Goal: Information Seeking & Learning: Learn about a topic

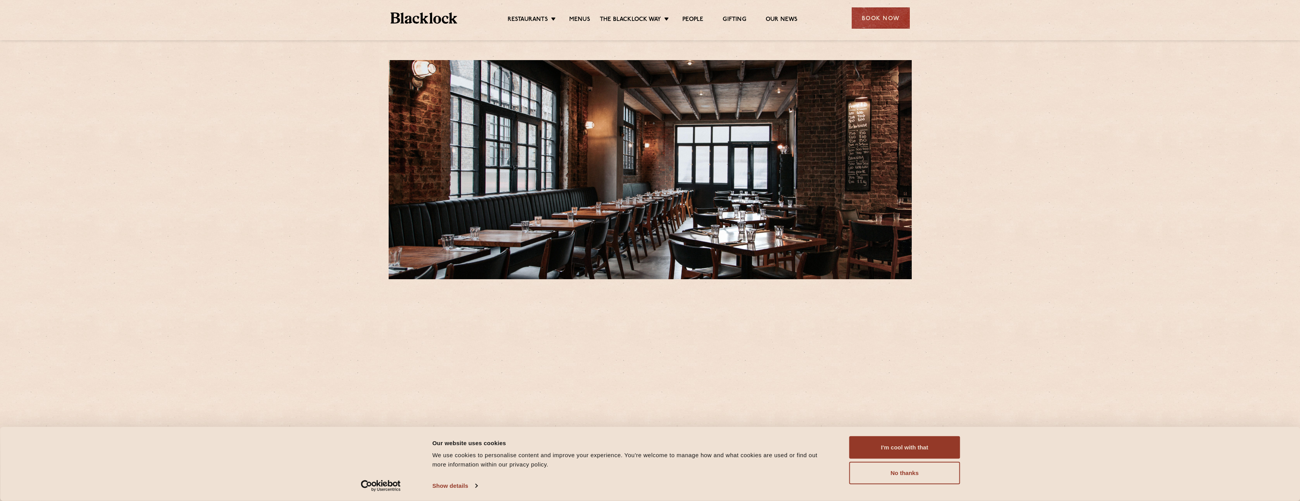
click at [572, 15] on ul "Restaurants Soho City Shoreditch Covent Garden Canary Wharf Manchester Birmingh…" at bounding box center [652, 18] width 390 height 12
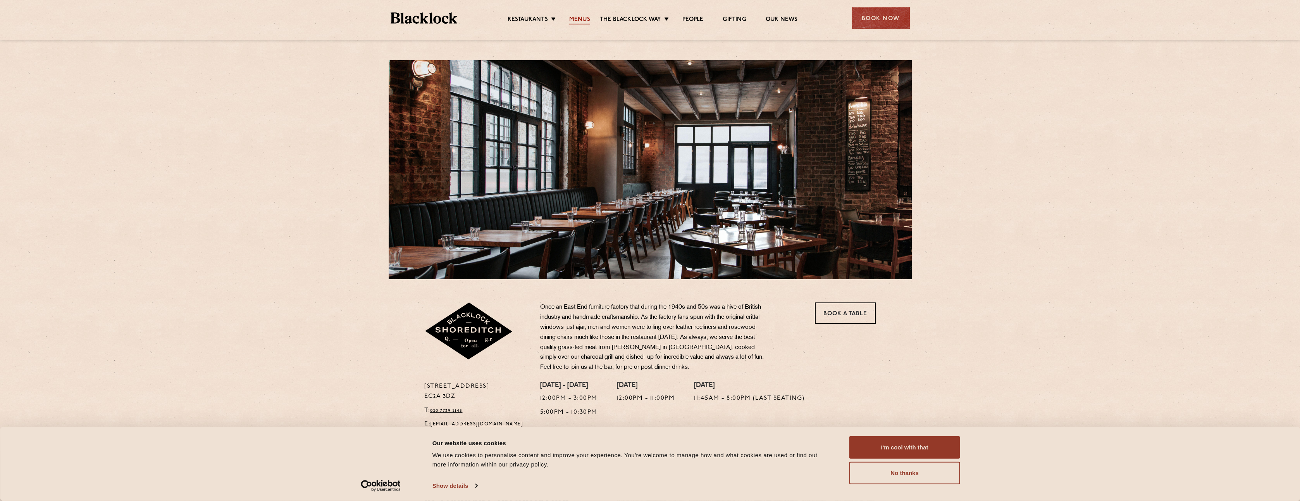
click at [579, 17] on link "Menus" at bounding box center [579, 20] width 21 height 9
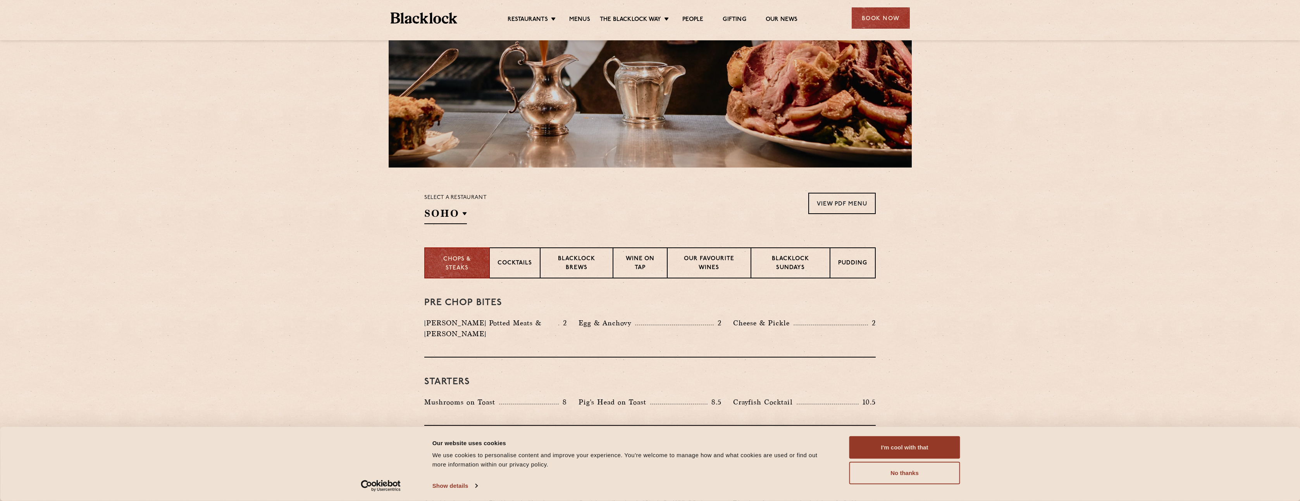
scroll to position [93, 0]
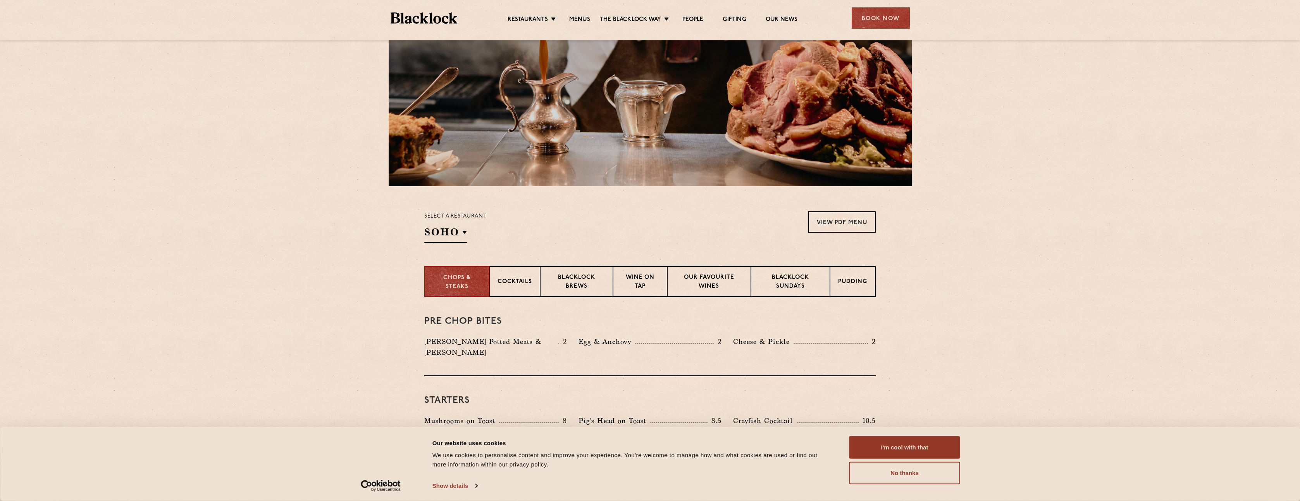
click at [584, 306] on div "Pre Chop Bites [PERSON_NAME] Potted Meats & Kimchi 2 Egg & Anchovy 2 Cheese & P…" at bounding box center [650, 336] width 452 height 79
click at [577, 283] on p "Blacklock Brews" at bounding box center [576, 282] width 57 height 18
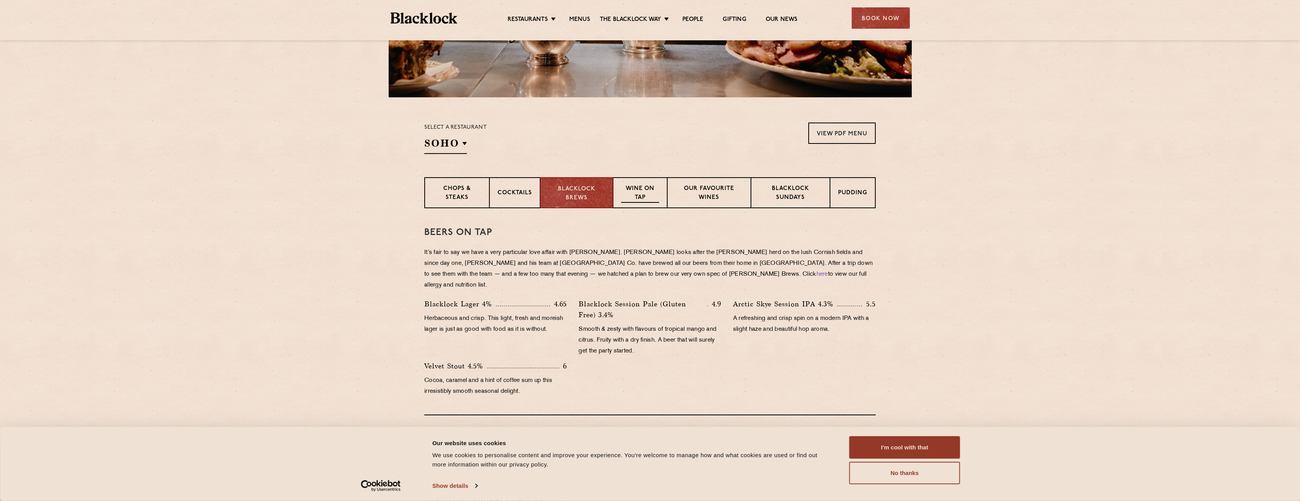
scroll to position [186, 0]
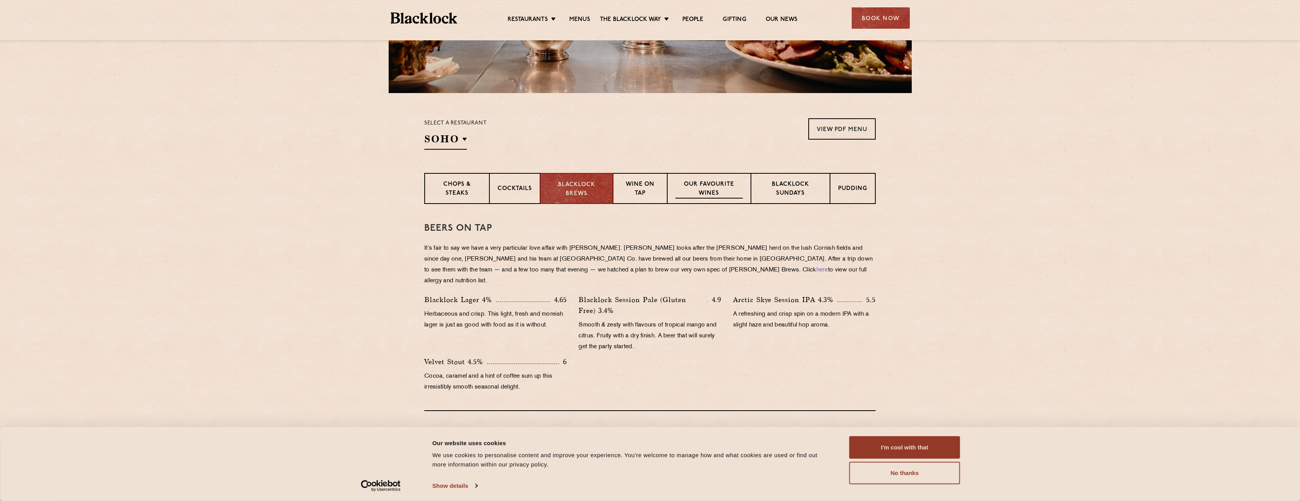
click at [710, 196] on p "Our favourite wines" at bounding box center [709, 189] width 67 height 18
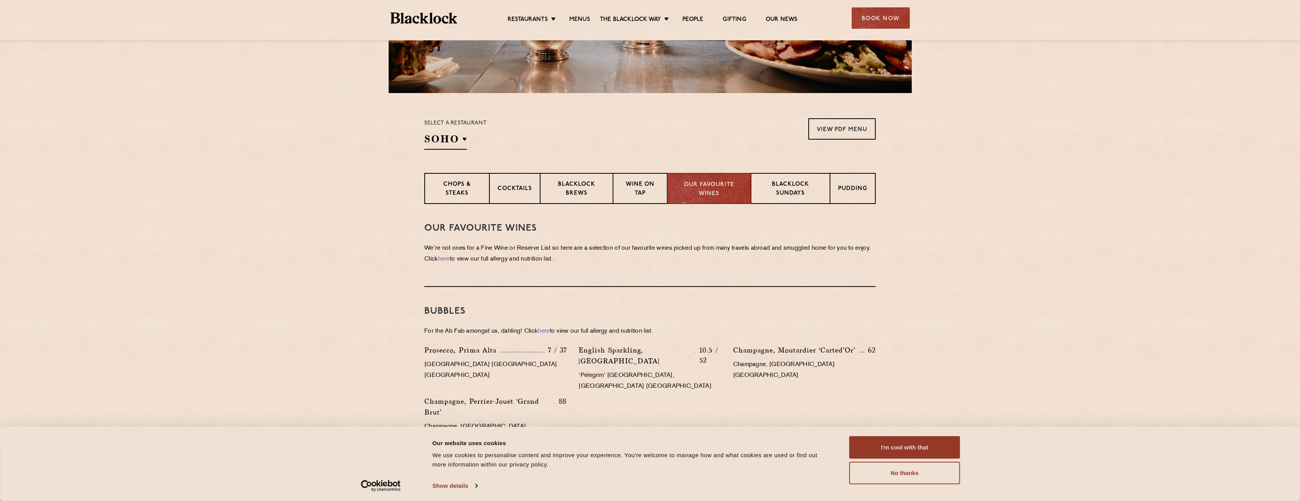
click at [448, 162] on section "Select a restaurant [GEOGRAPHIC_DATA] [GEOGRAPHIC_DATA] [GEOGRAPHIC_DATA] [GEOG…" at bounding box center [650, 133] width 1300 height 80
click at [494, 187] on div "Cocktails" at bounding box center [514, 188] width 51 height 31
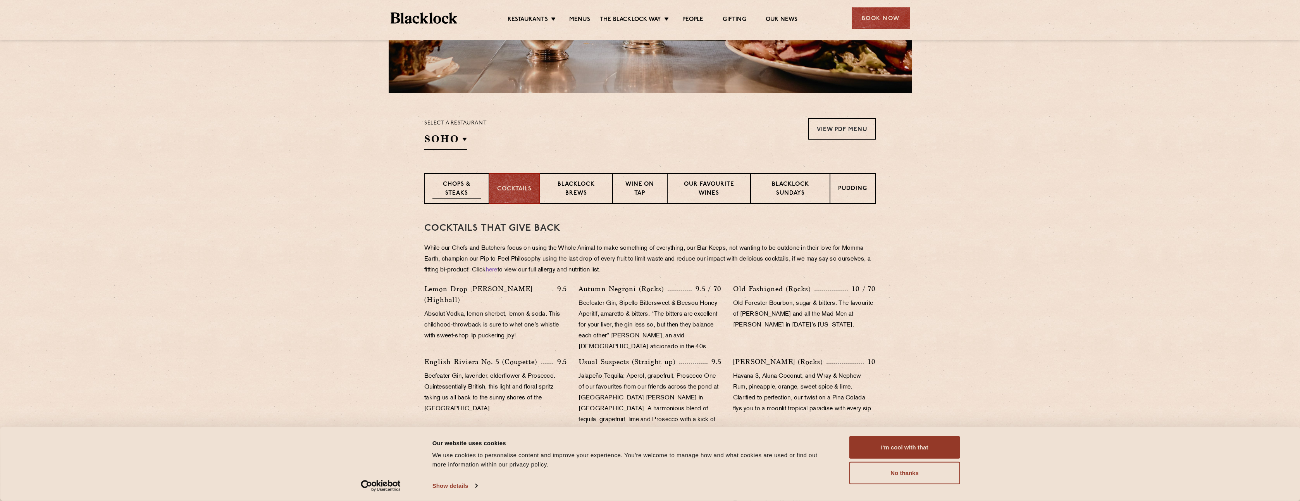
click at [482, 187] on div "Chops & Steaks" at bounding box center [456, 188] width 65 height 31
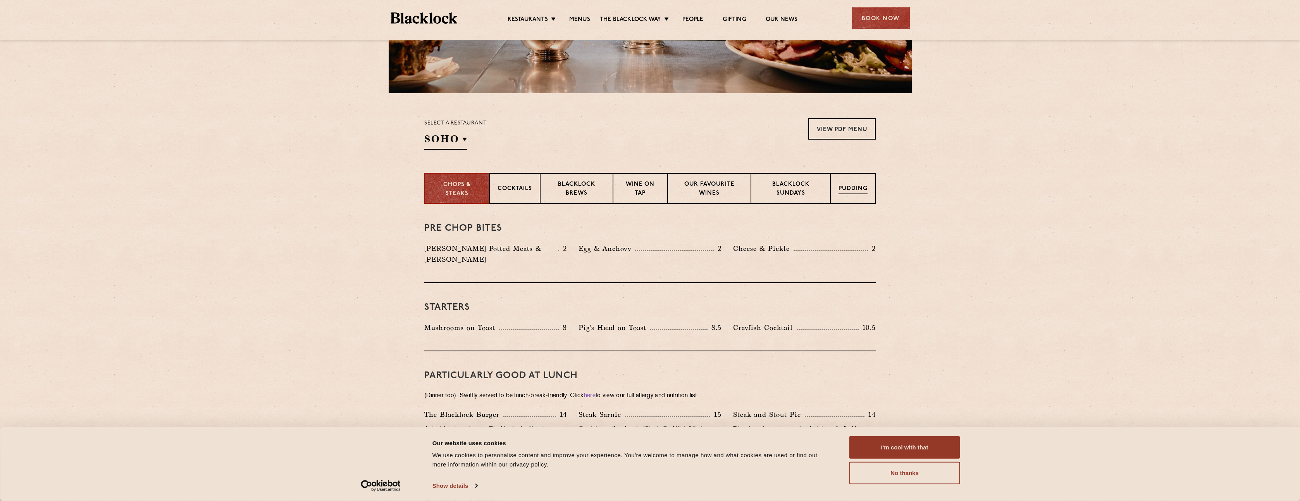
click at [858, 193] on p "Pudding" at bounding box center [853, 189] width 29 height 10
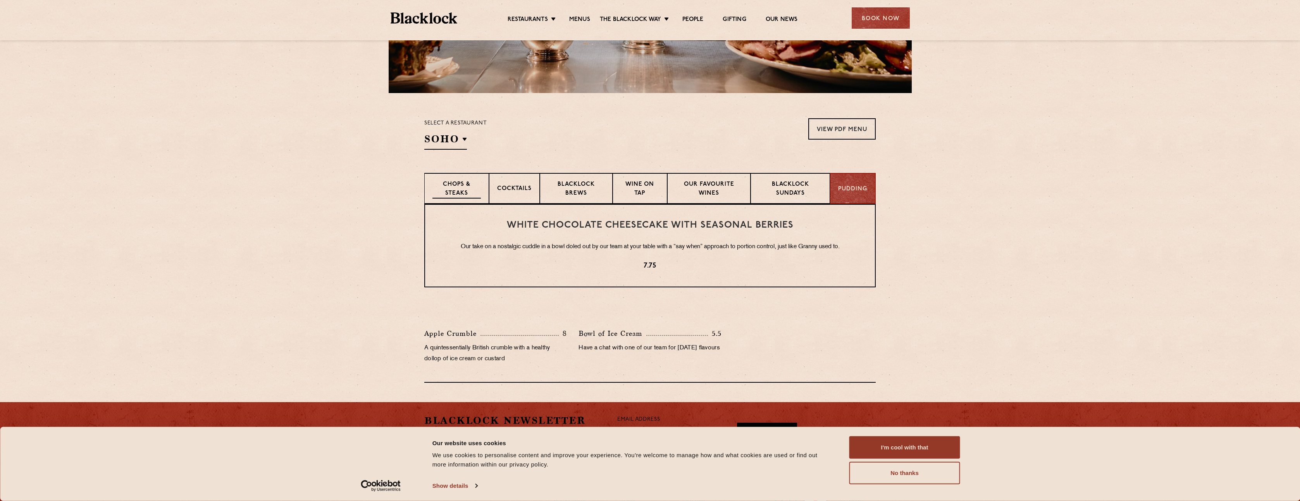
click at [455, 201] on div "Chops & Steaks" at bounding box center [456, 188] width 65 height 31
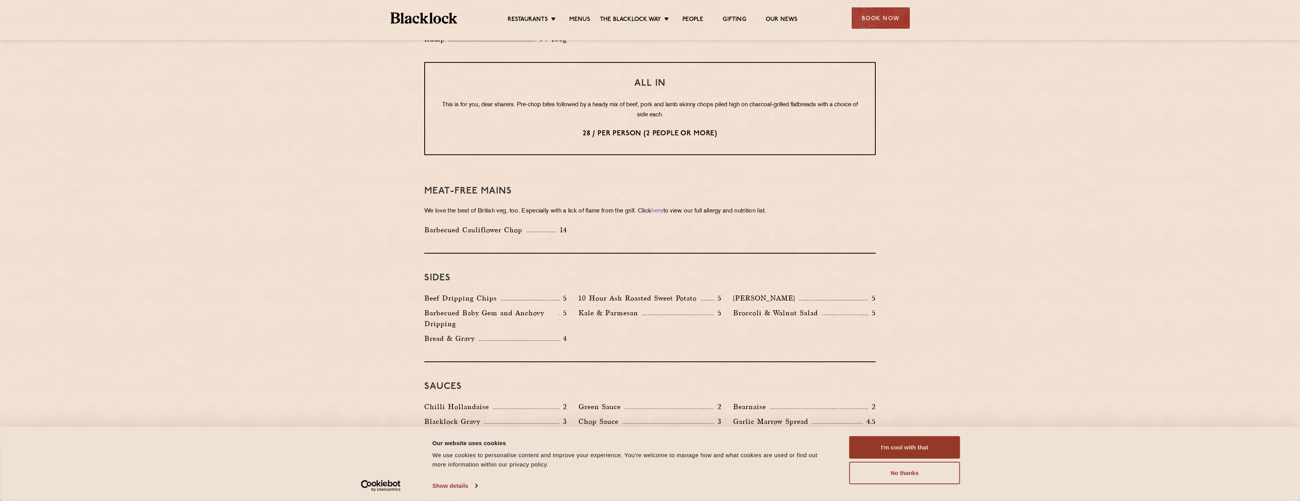
scroll to position [1023, 0]
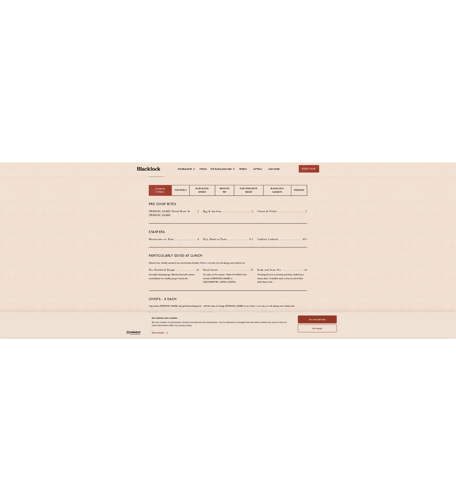
scroll to position [279, 0]
